Goal: Task Accomplishment & Management: Manage account settings

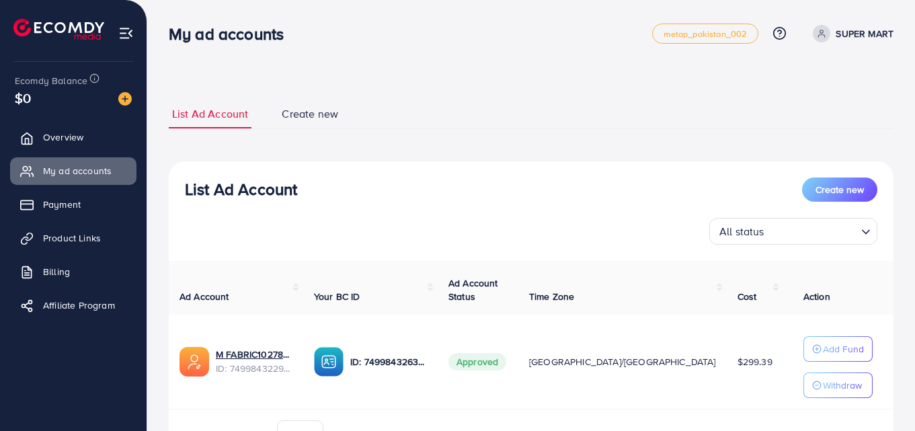
scroll to position [0, 89]
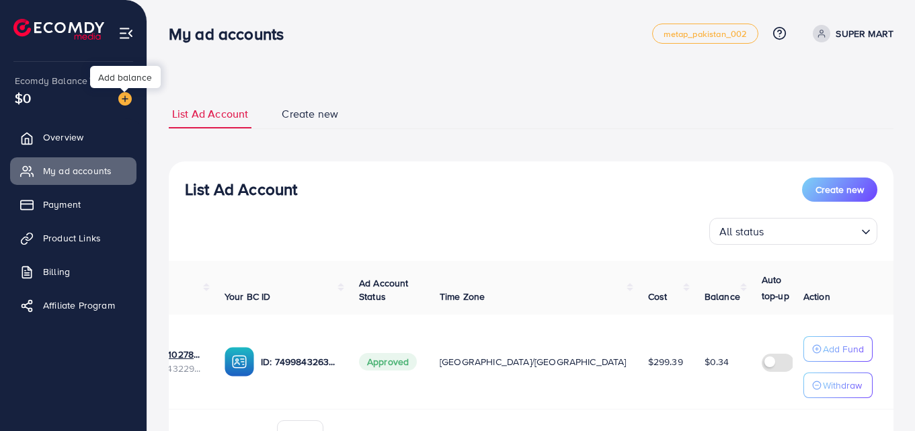
click at [124, 106] on img at bounding box center [124, 98] width 13 height 13
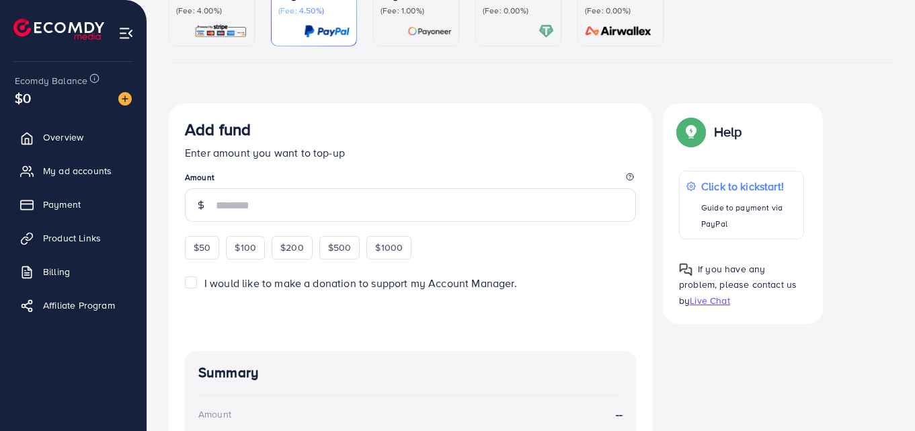
scroll to position [146, 0]
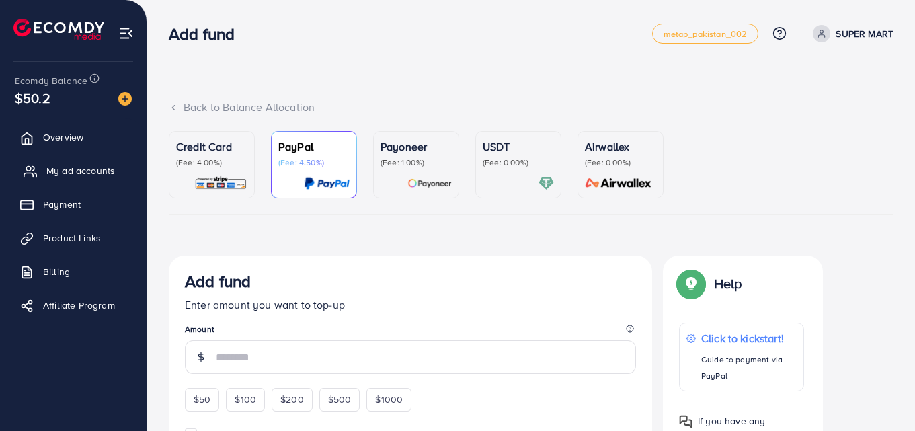
click at [91, 171] on span "My ad accounts" at bounding box center [80, 170] width 69 height 13
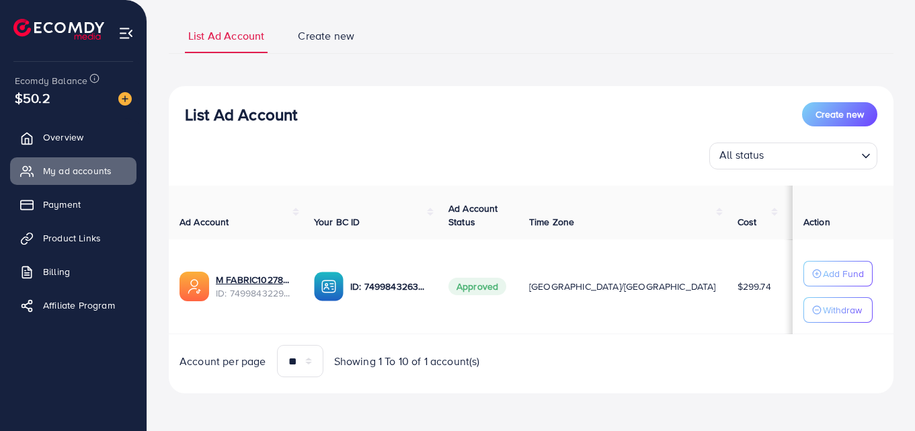
scroll to position [0, 88]
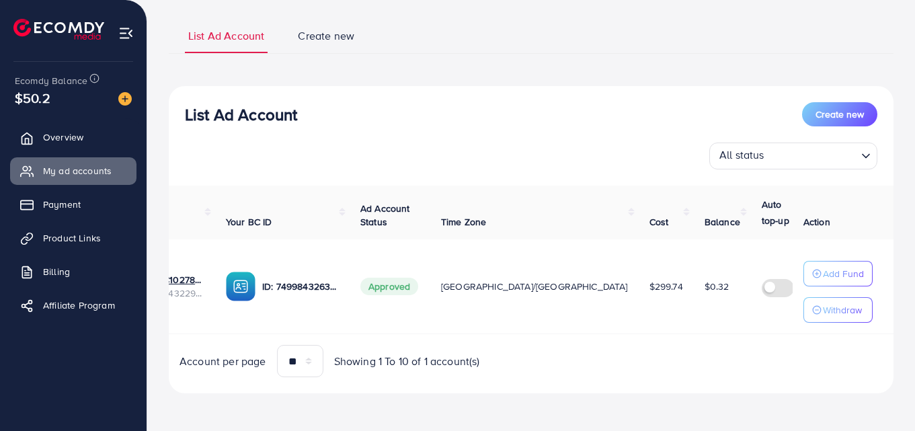
click at [762, 287] on label at bounding box center [781, 286] width 38 height 15
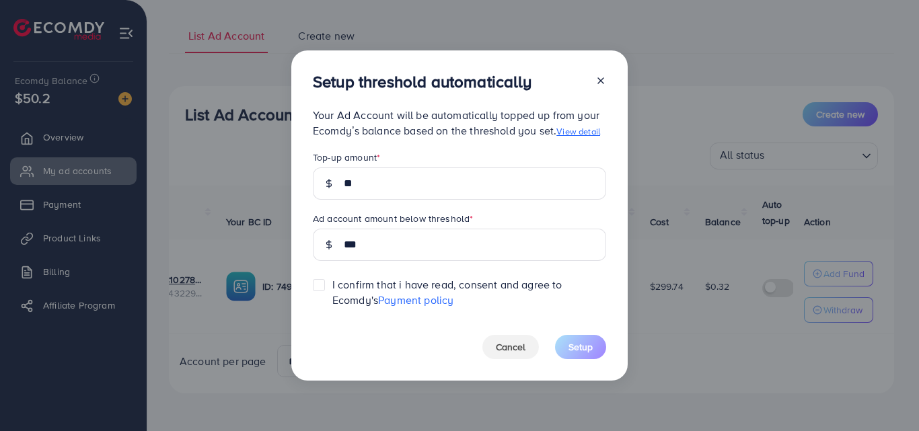
click at [312, 282] on div "Setup threshold automatically Your Ad Account will be automatically topped up f…" at bounding box center [459, 215] width 336 height 330
click at [332, 278] on label at bounding box center [332, 278] width 0 height 0
click at [584, 348] on span "Setup" at bounding box center [580, 346] width 24 height 13
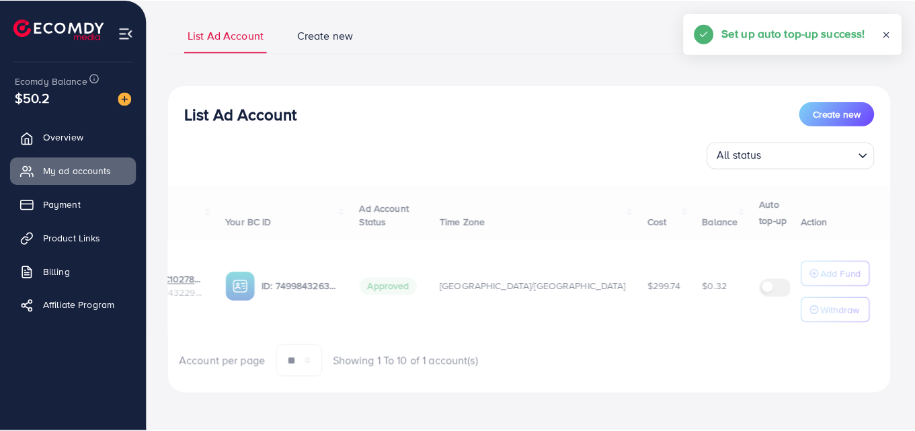
scroll to position [0, 85]
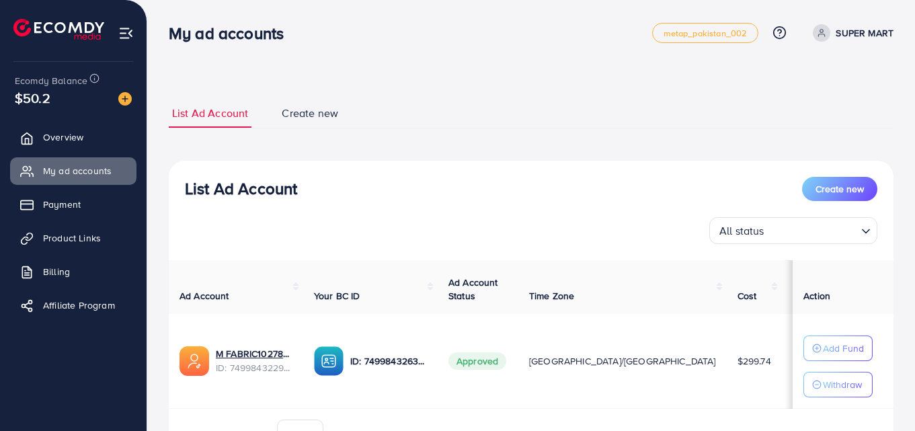
scroll to position [79, 0]
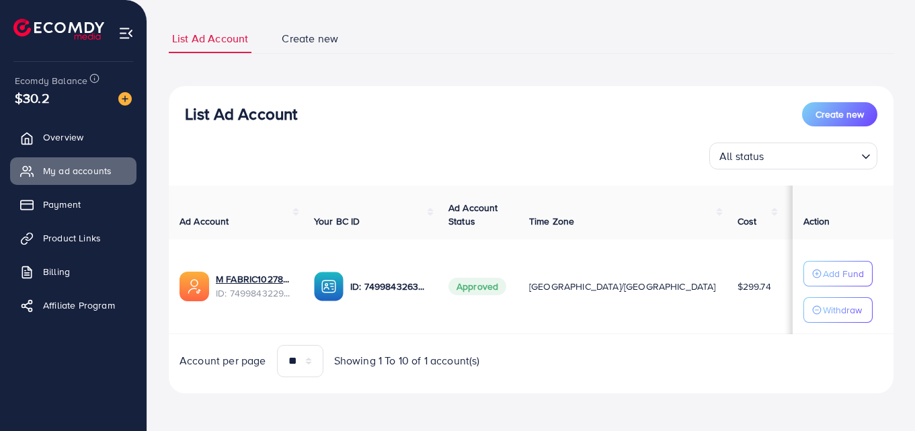
scroll to position [0, 100]
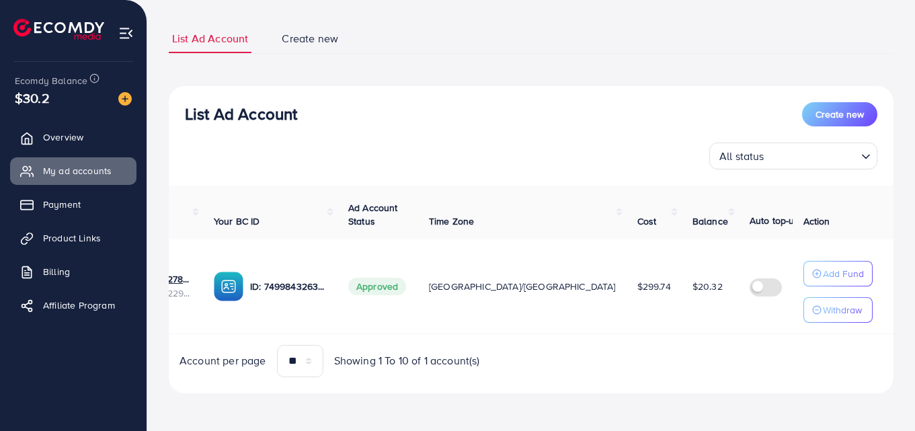
click at [836, 295] on img at bounding box center [843, 296] width 14 height 14
click at [798, 282] on p "Edit" at bounding box center [806, 286] width 16 height 16
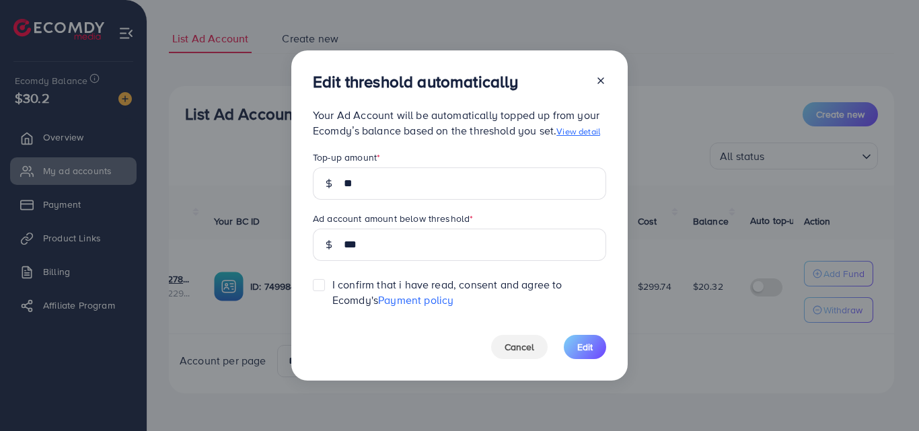
click at [408, 302] on link "Payment policy" at bounding box center [415, 300] width 75 height 15
click at [527, 351] on span "Cancel" at bounding box center [519, 346] width 30 height 13
